Goal: Task Accomplishment & Management: Use online tool/utility

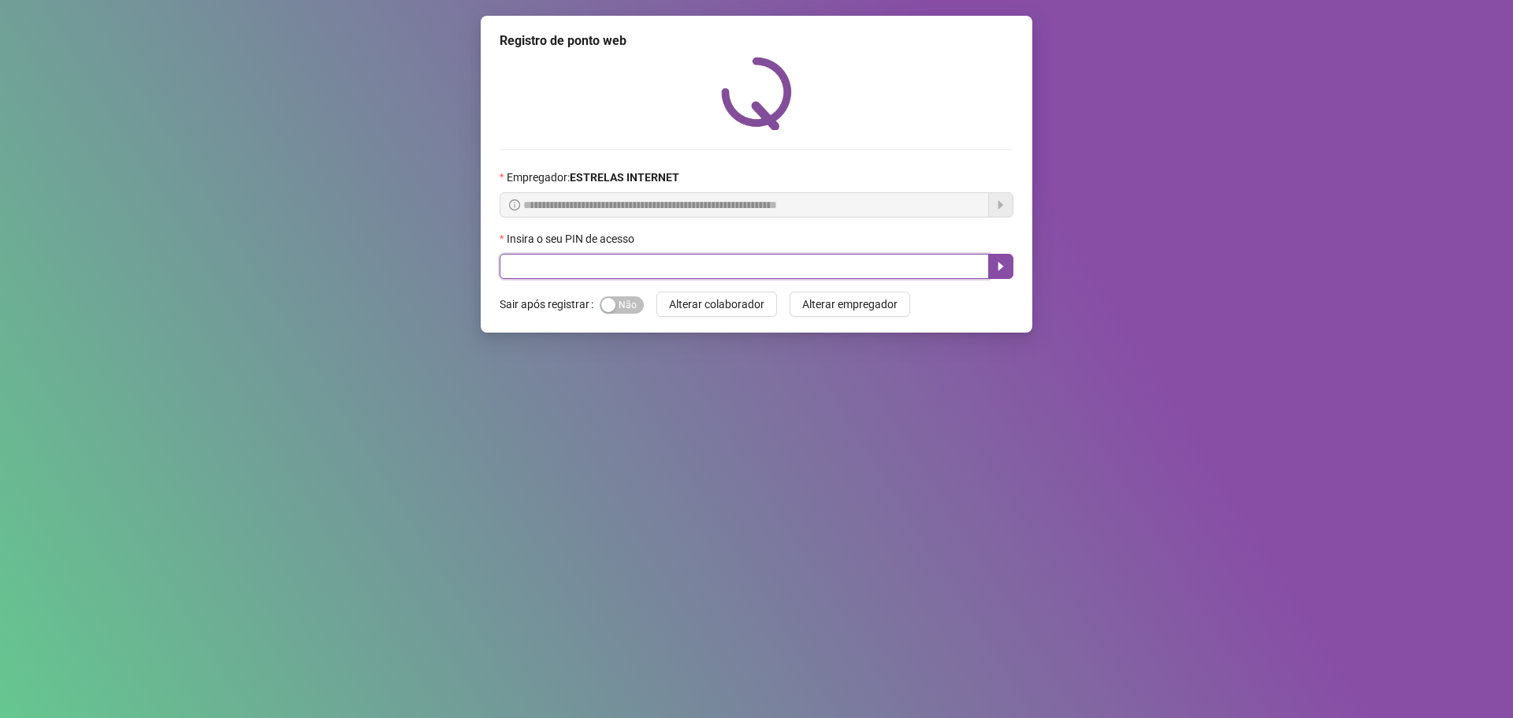
click at [755, 270] on input "text" at bounding box center [744, 266] width 489 height 25
type input "*****"
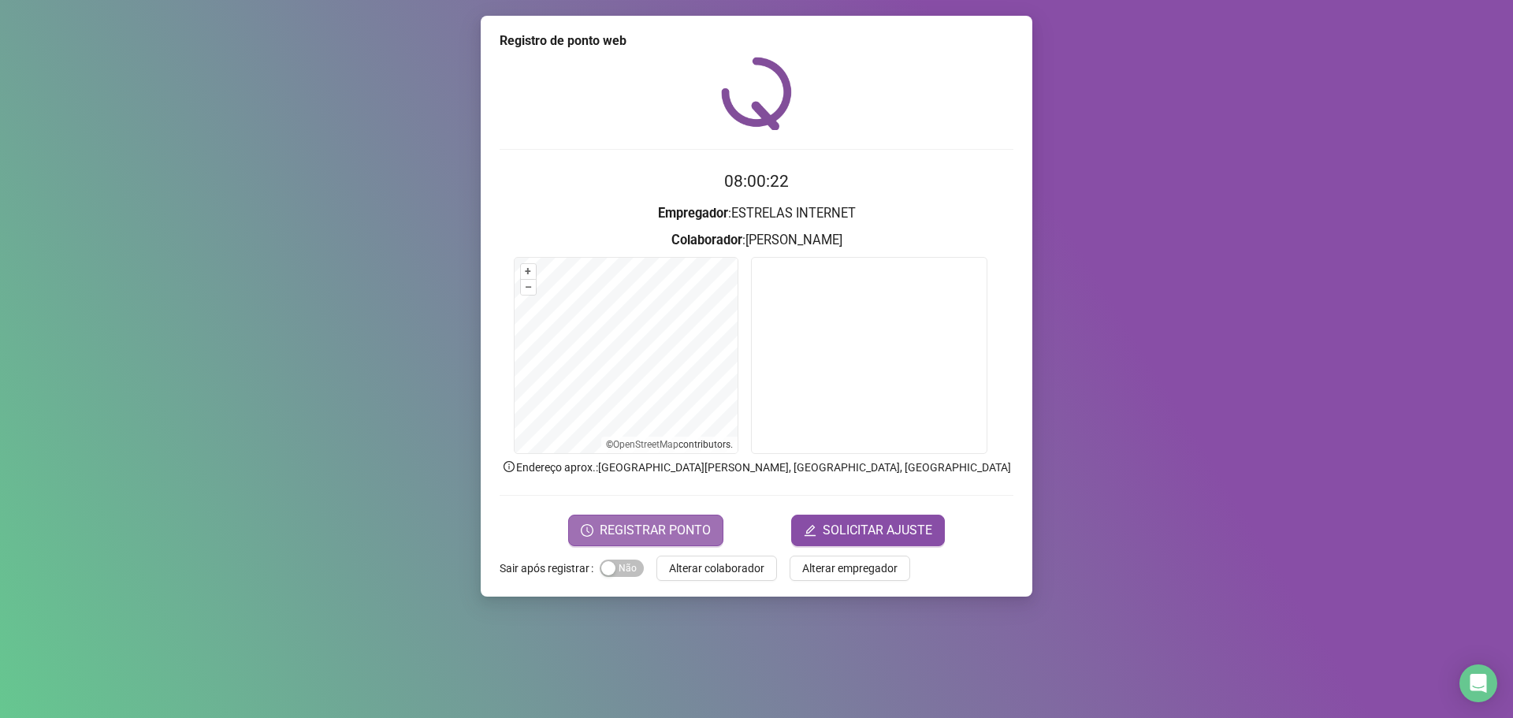
click at [632, 537] on span "REGISTRAR PONTO" at bounding box center [655, 530] width 111 height 19
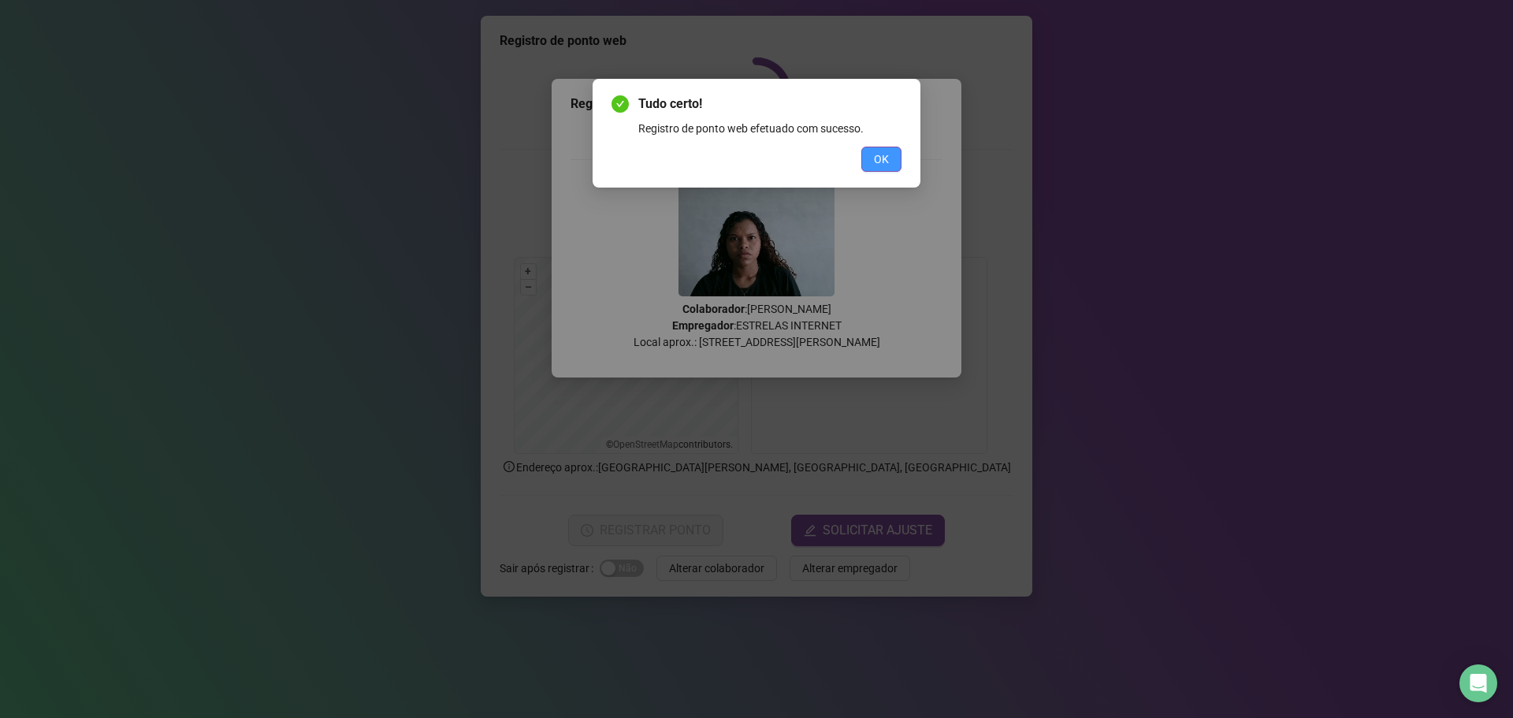
click at [892, 150] on button "OK" at bounding box center [882, 159] width 40 height 25
